Goal: Obtain resource: Download file/media

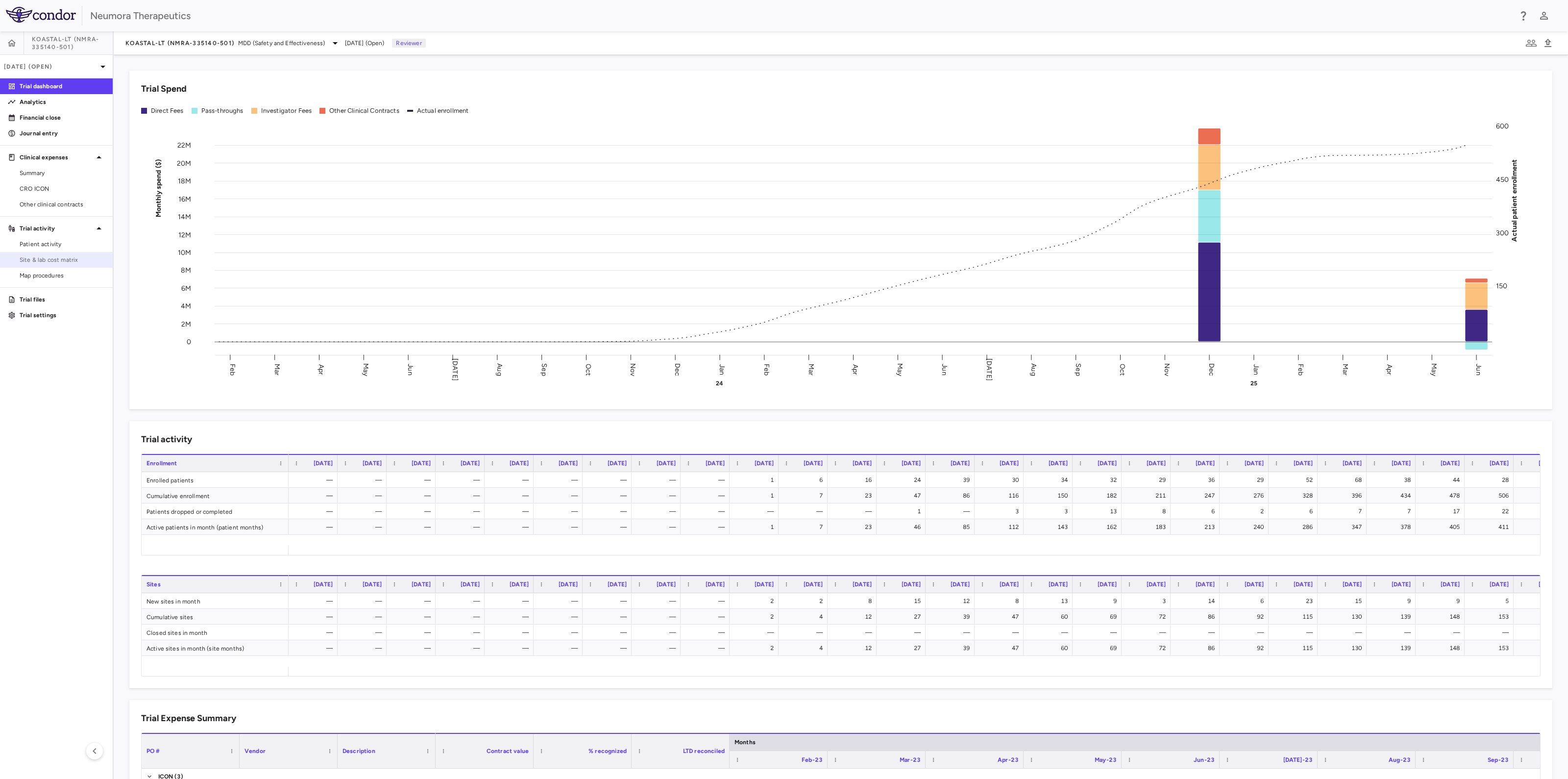
click at [54, 263] on span "Site & lab cost matrix" at bounding box center [62, 259] width 85 height 9
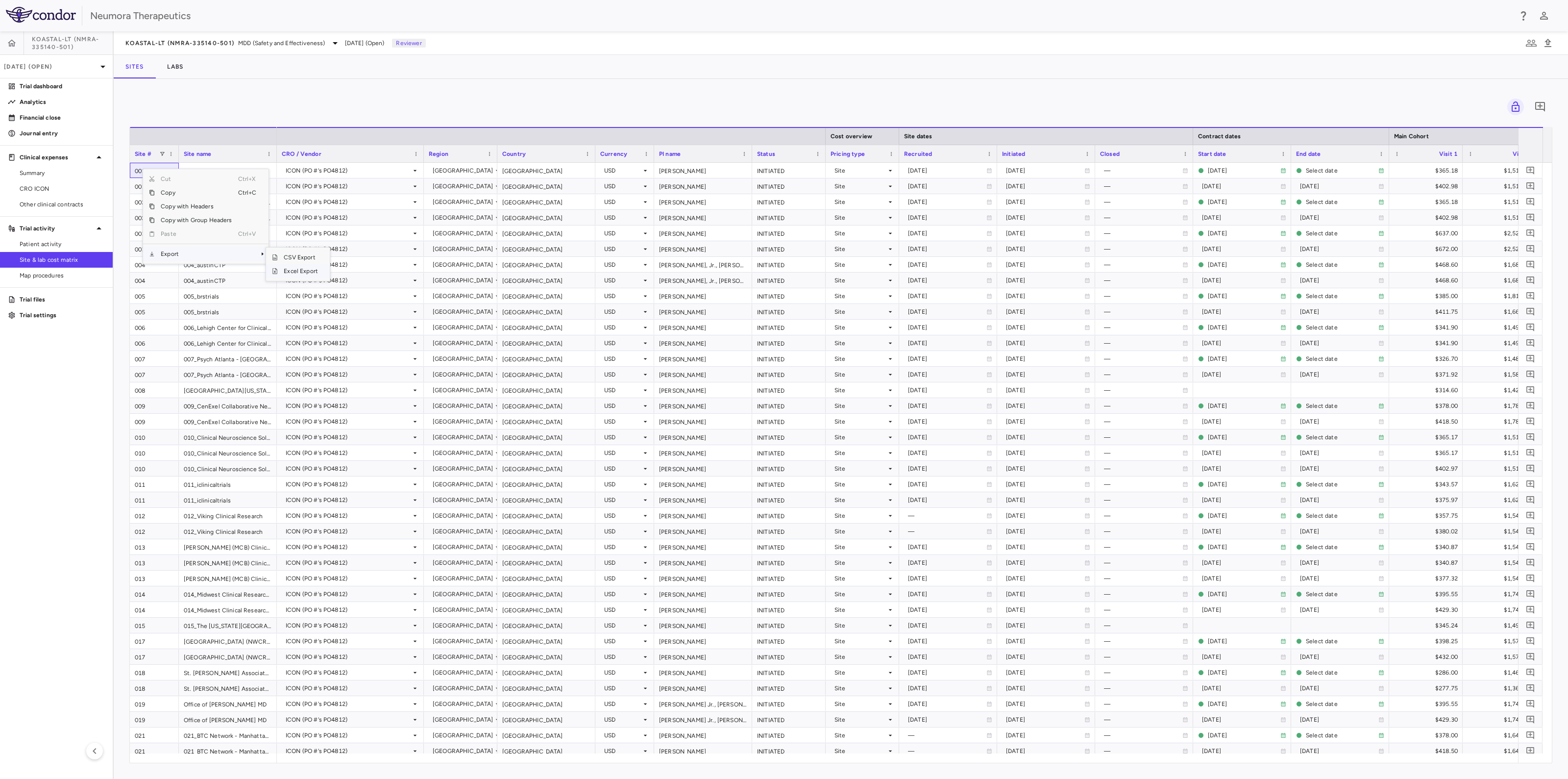
click at [304, 273] on span "Excel Export" at bounding box center [301, 271] width 46 height 14
